Goal: Task Accomplishment & Management: Use online tool/utility

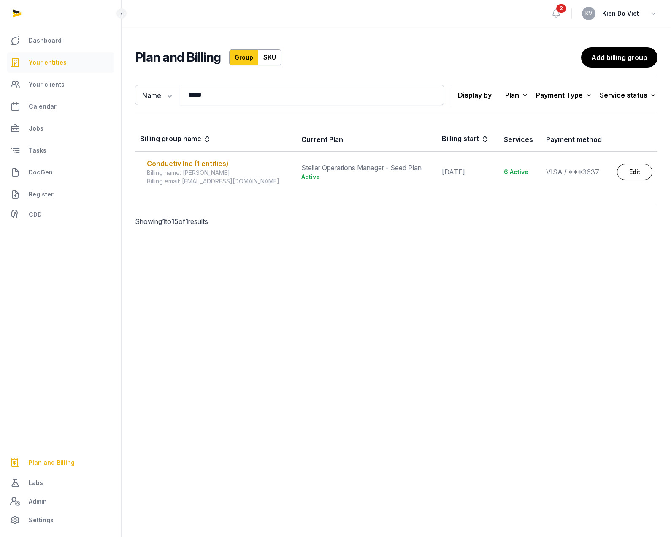
click at [54, 67] on span "Your entities" at bounding box center [48, 62] width 38 height 10
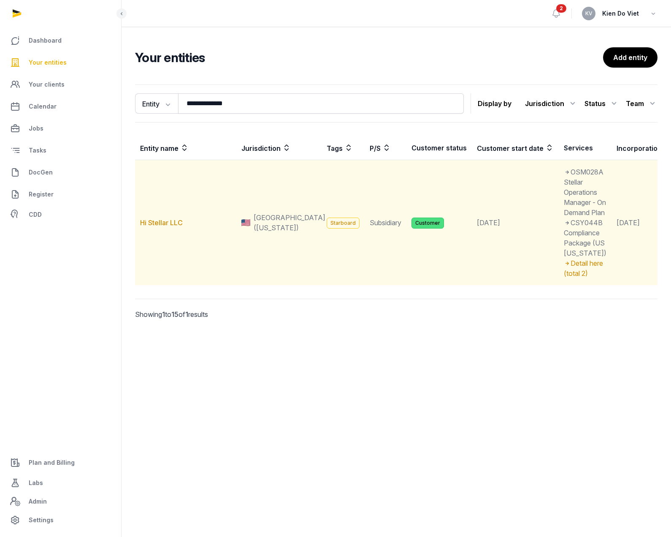
click at [168, 252] on td "Hi Stellar LLC" at bounding box center [185, 222] width 101 height 125
click at [168, 227] on link "Hi Stellar LLC" at bounding box center [161, 222] width 43 height 8
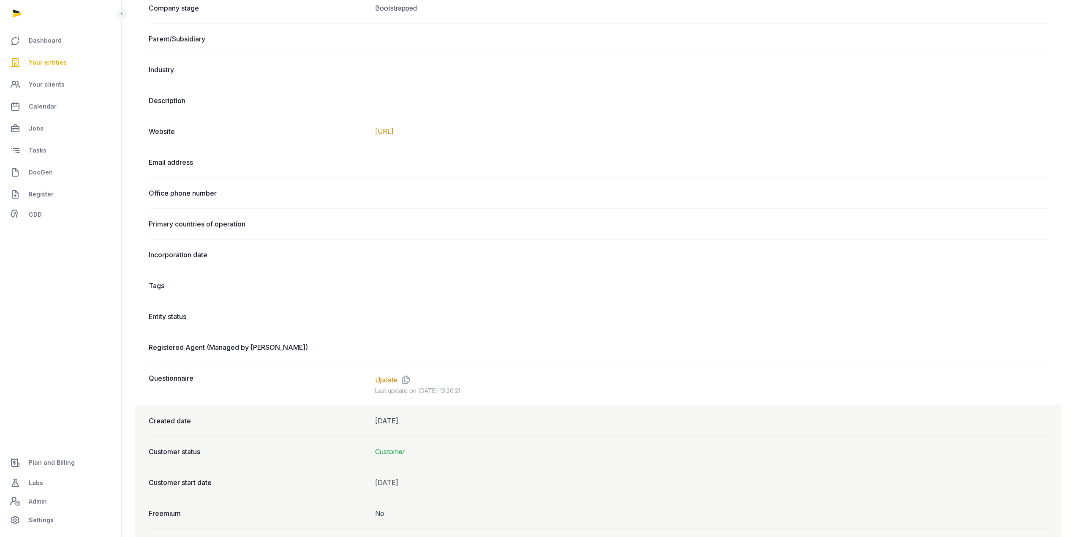
scroll to position [408, 0]
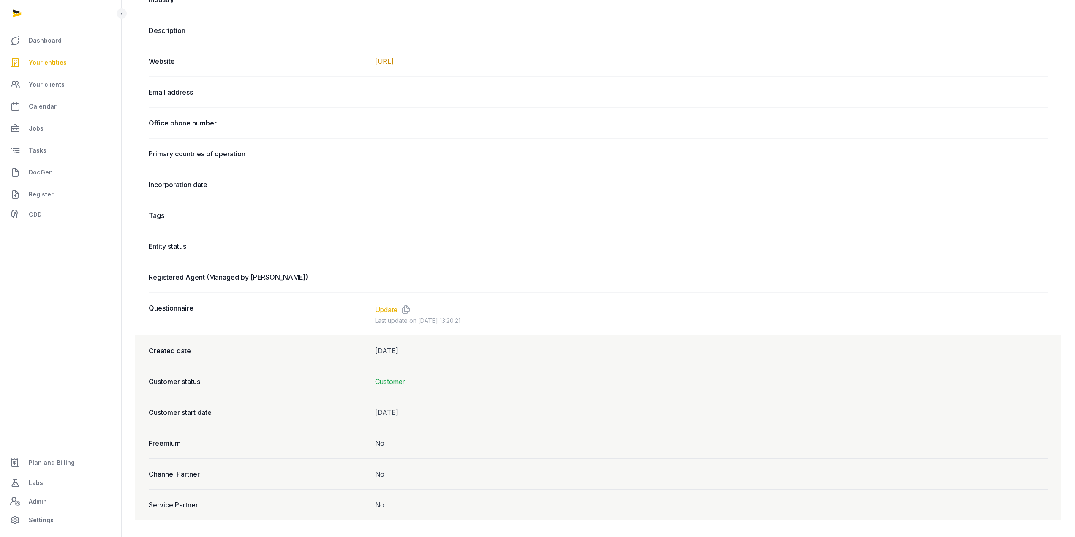
click at [391, 310] on link "Update" at bounding box center [386, 309] width 22 height 10
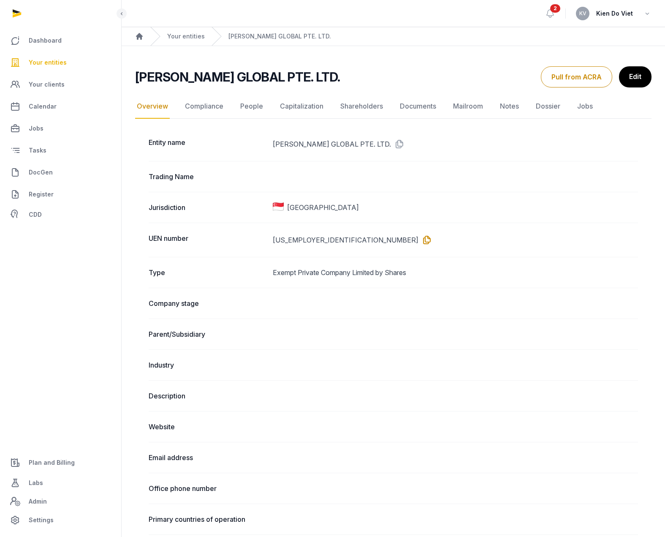
click at [418, 240] on icon at bounding box center [425, 240] width 14 height 14
click at [161, 75] on h2 "TENET GLOBAL PTE. LTD." at bounding box center [237, 76] width 205 height 15
drag, startPoint x: 161, startPoint y: 75, endPoint x: 269, endPoint y: 76, distance: 107.3
click at [269, 76] on h2 "TENET GLOBAL PTE. LTD." at bounding box center [237, 76] width 205 height 15
copy h2 "TENET GLOBAL PTE. LTD"
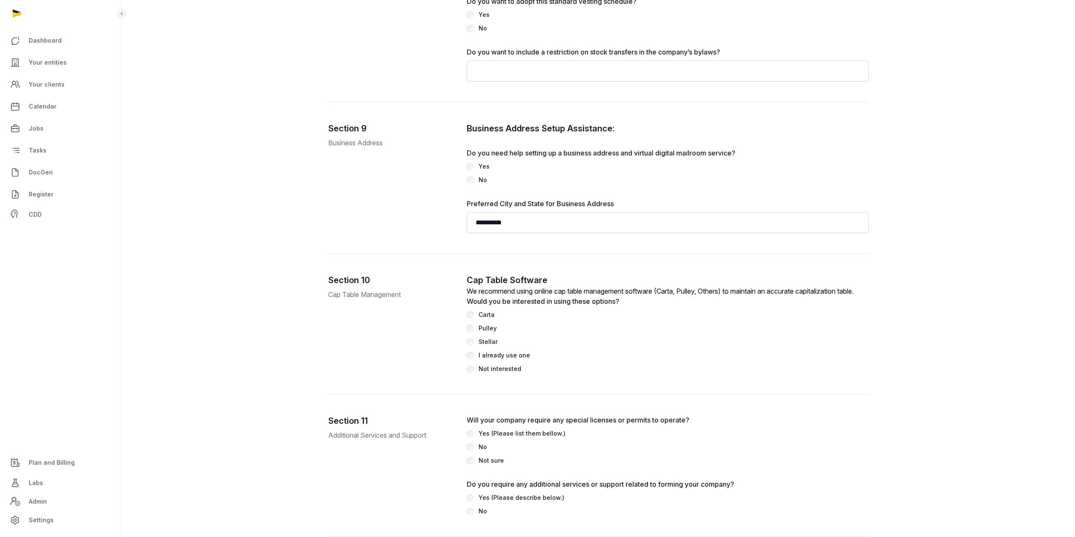
scroll to position [1734, 0]
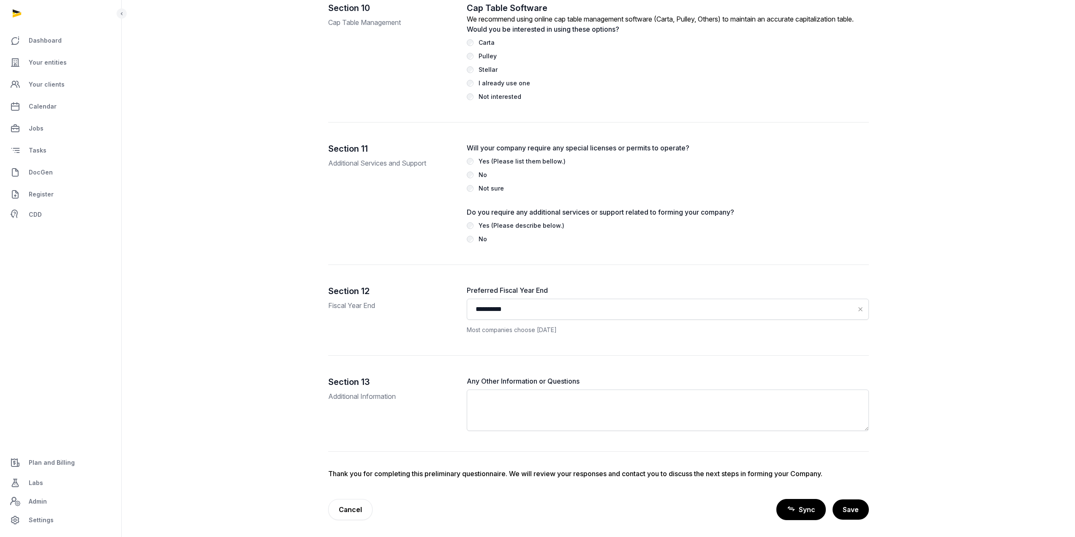
click at [788, 511] on link "Sync" at bounding box center [800, 509] width 49 height 21
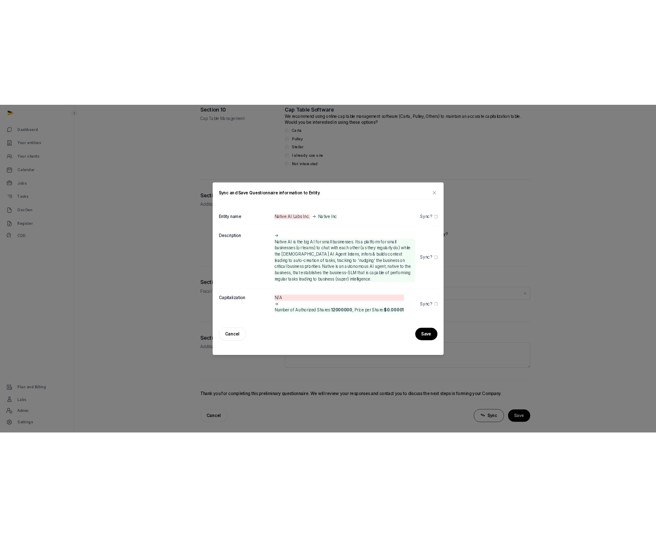
scroll to position [1765, 0]
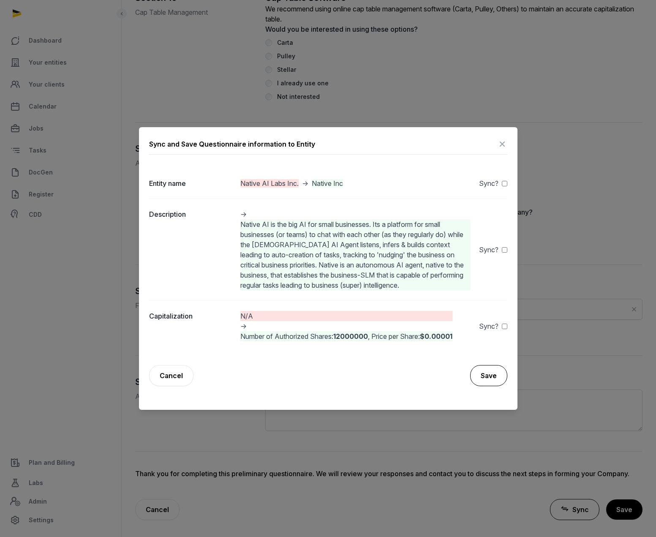
click at [492, 375] on button "Save" at bounding box center [488, 375] width 37 height 21
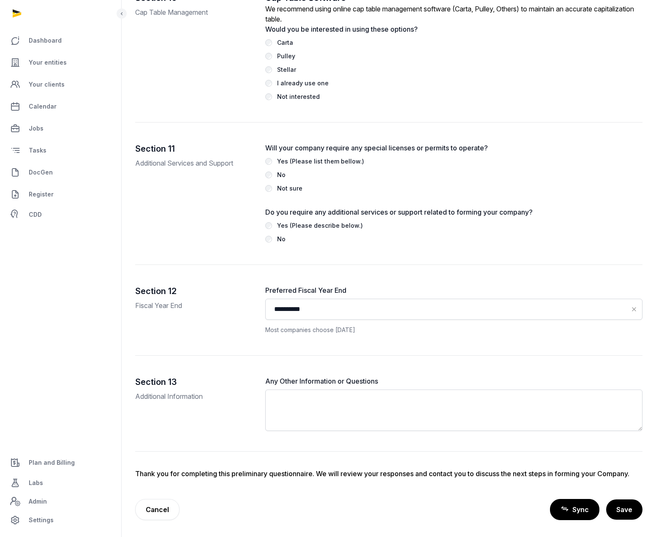
click at [564, 508] on link "Sync" at bounding box center [574, 509] width 49 height 21
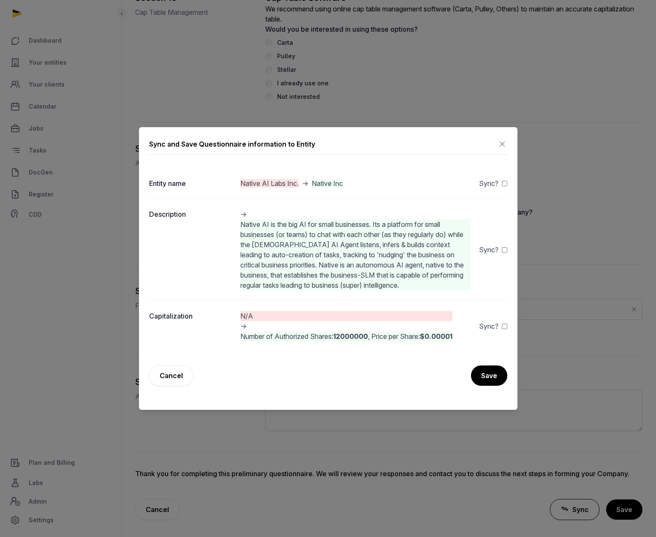
click at [500, 146] on icon at bounding box center [502, 144] width 10 height 14
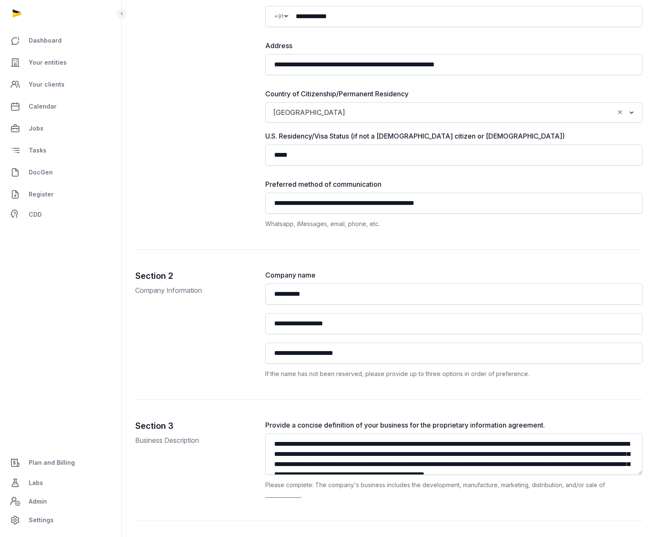
scroll to position [0, 0]
